Goal: Task Accomplishment & Management: Manage account settings

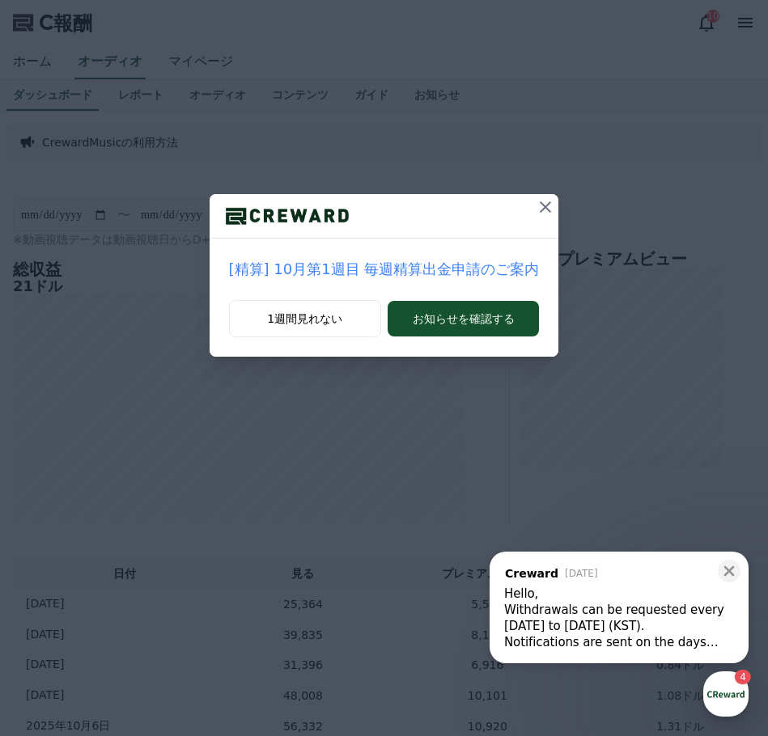
click at [540, 210] on icon at bounding box center [545, 206] width 19 height 19
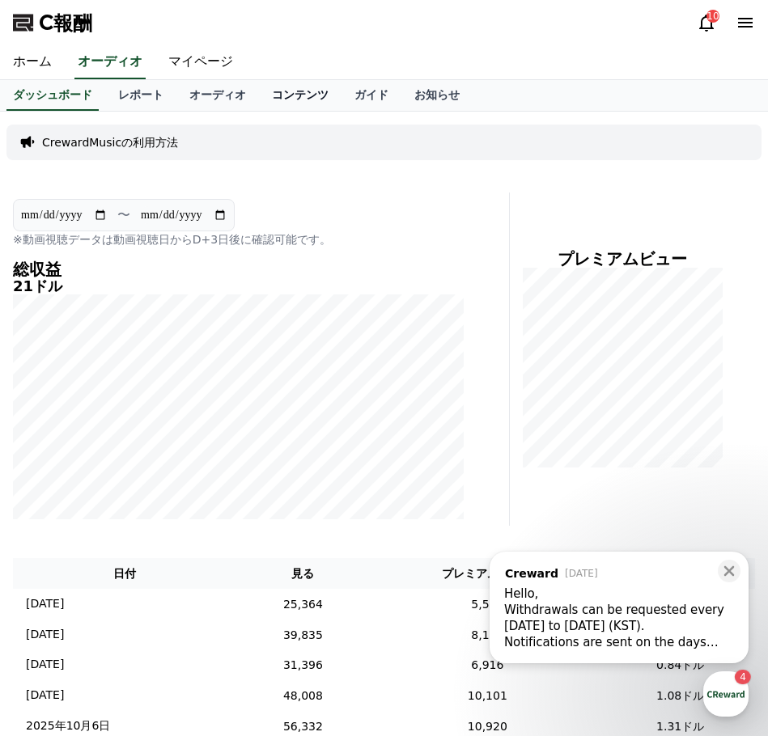
click at [272, 95] on font "コンテンツ" at bounding box center [300, 94] width 57 height 13
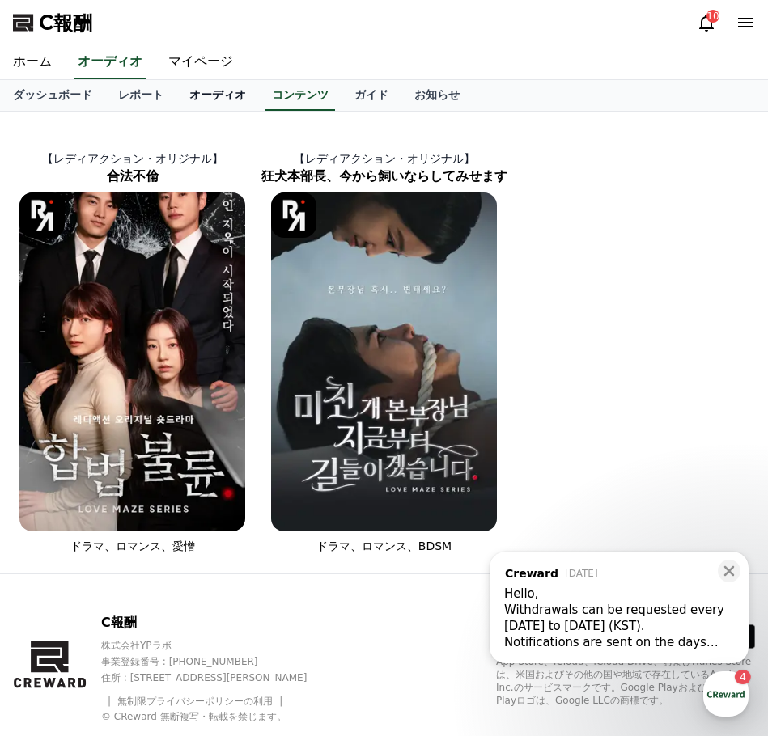
click at [189, 94] on font "オーディオ" at bounding box center [217, 94] width 57 height 13
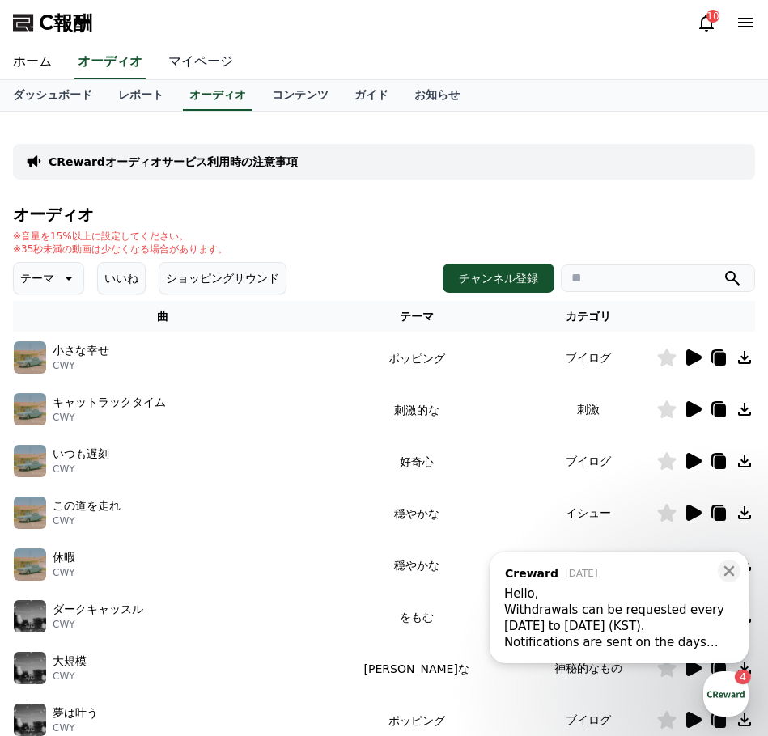
click at [172, 54] on font "マイページ" at bounding box center [200, 60] width 65 height 15
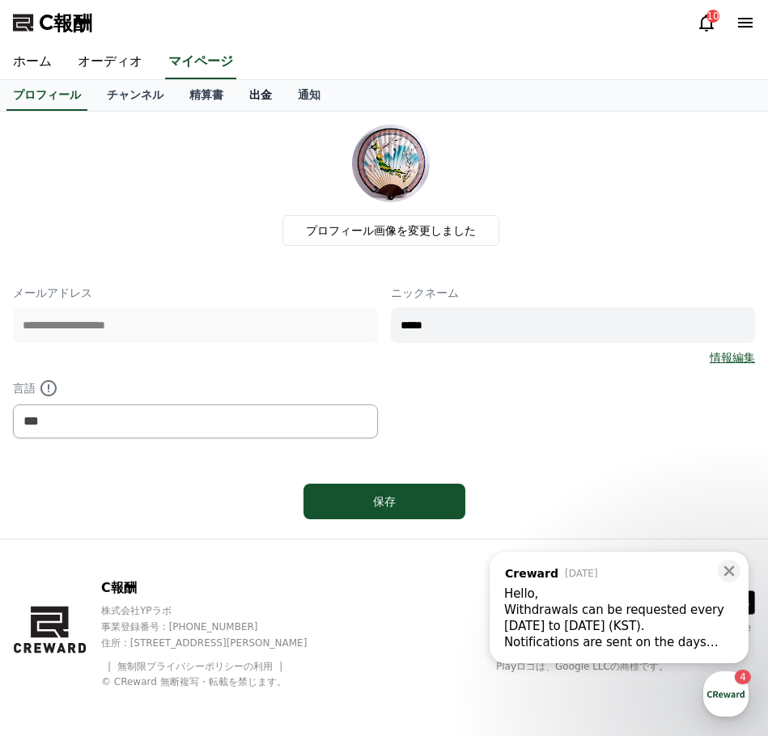
click at [242, 95] on link "出金" at bounding box center [260, 95] width 49 height 31
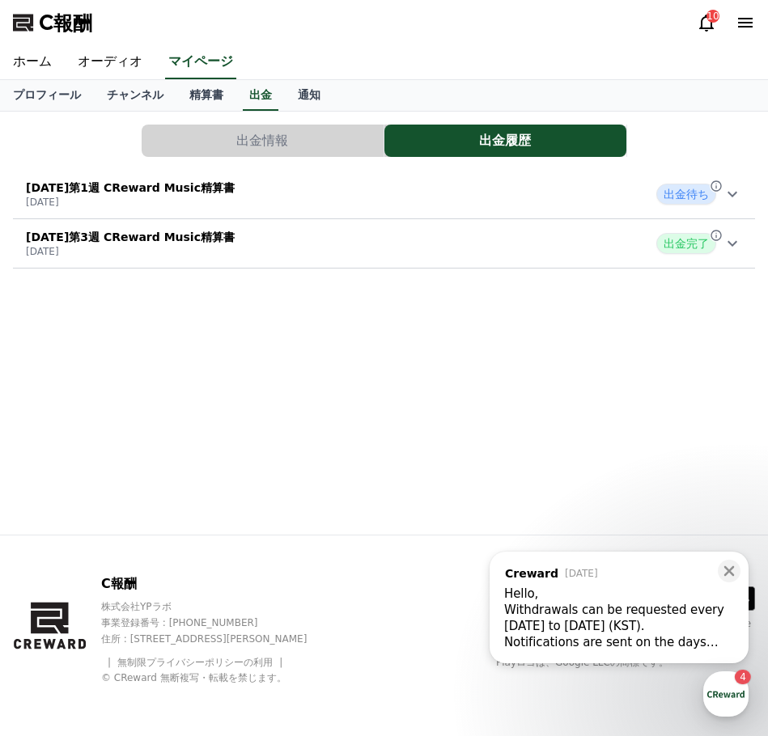
click at [731, 190] on icon at bounding box center [731, 193] width 19 height 19
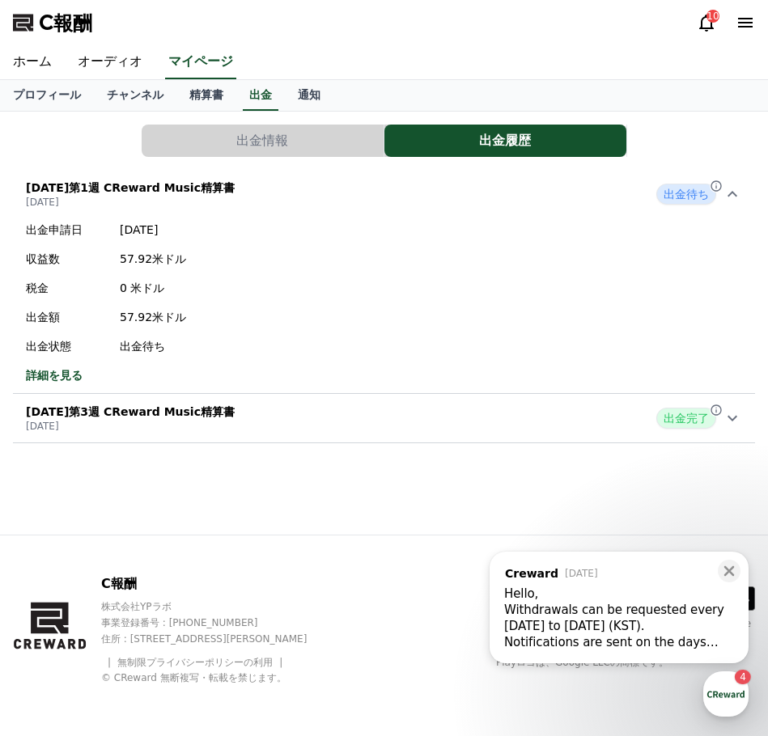
click at [579, 234] on div "出金申請日 [DATE] 収益数 57.92米ドル 税金 0 米ドル 出金額 57.92米ドル 出金状態 出金待ち 詳細を見る" at bounding box center [384, 302] width 742 height 175
